Goal: Information Seeking & Learning: Learn about a topic

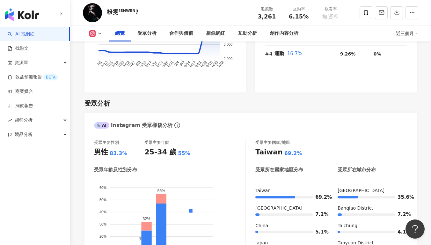
scroll to position [527, 0]
